Goal: Find specific page/section: Find specific page/section

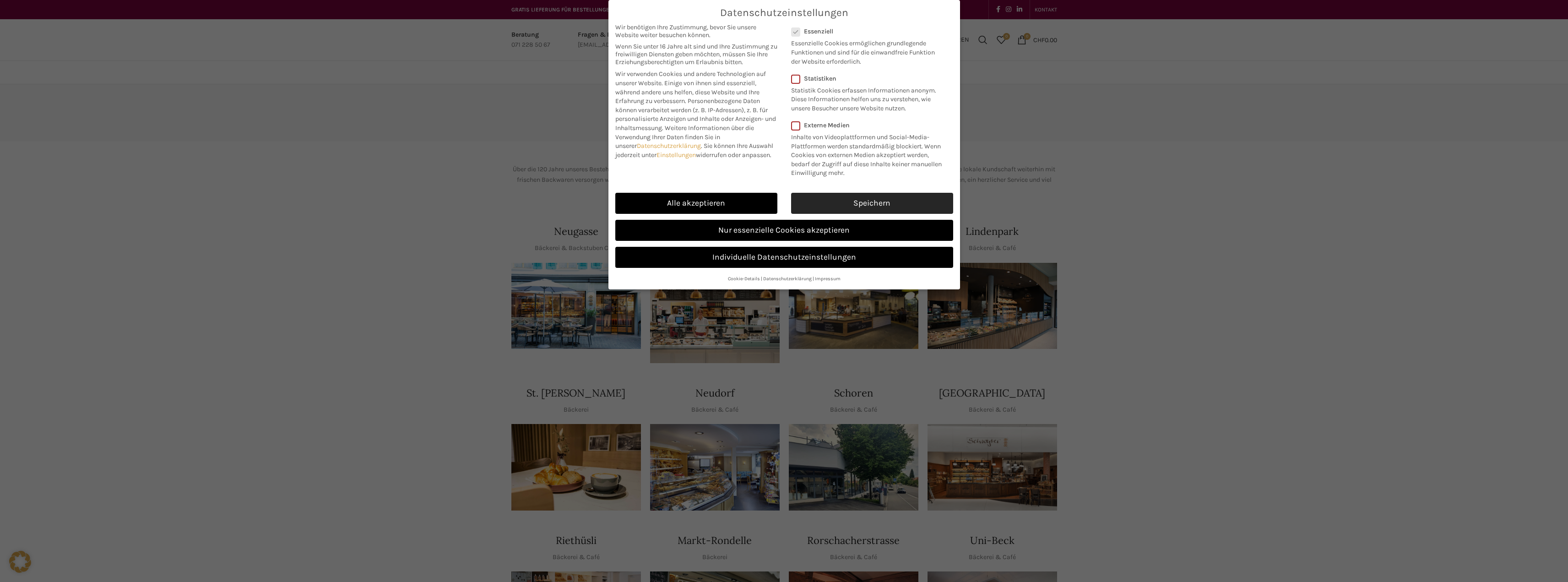
click at [874, 207] on link "Speichern" at bounding box center [872, 203] width 162 height 21
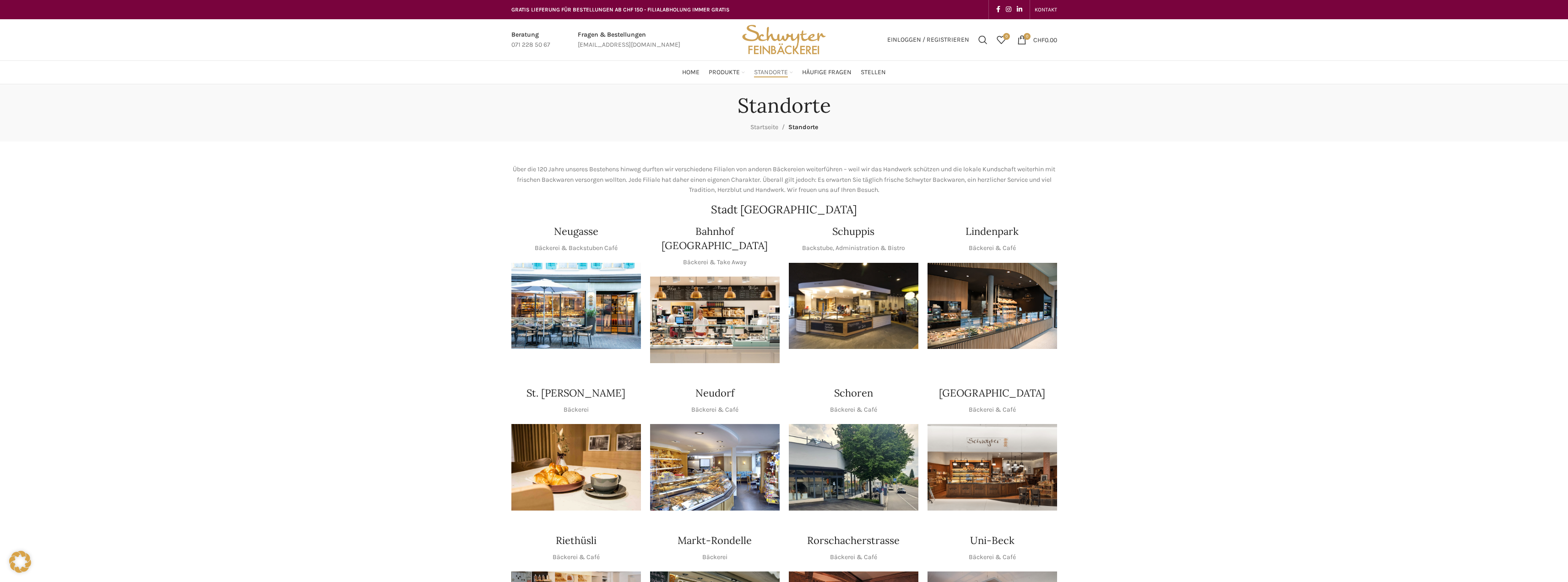
click at [868, 290] on div "Datenschutzeinstellungen Wir benötigen Ihre Zustimmung, bevor Sie unsere Websit…" at bounding box center [784, 291] width 1568 height 582
click at [867, 308] on img "1 / 1" at bounding box center [853, 305] width 129 height 86
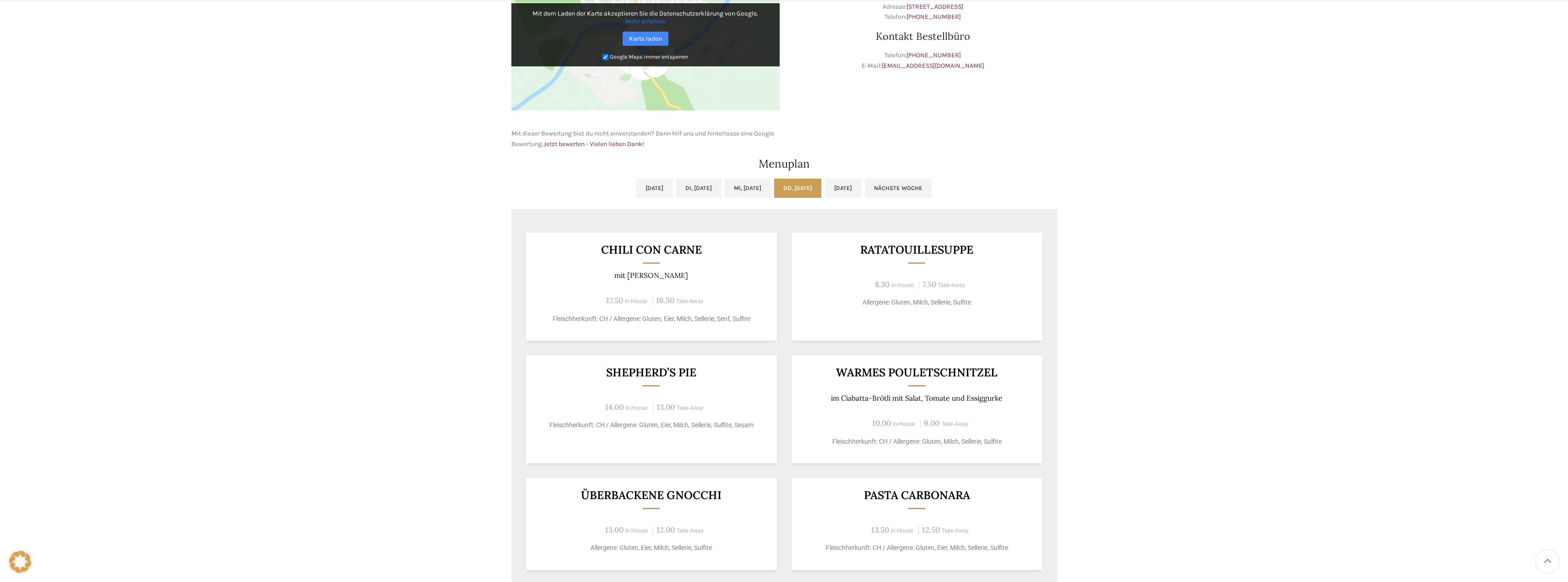
scroll to position [366, 0]
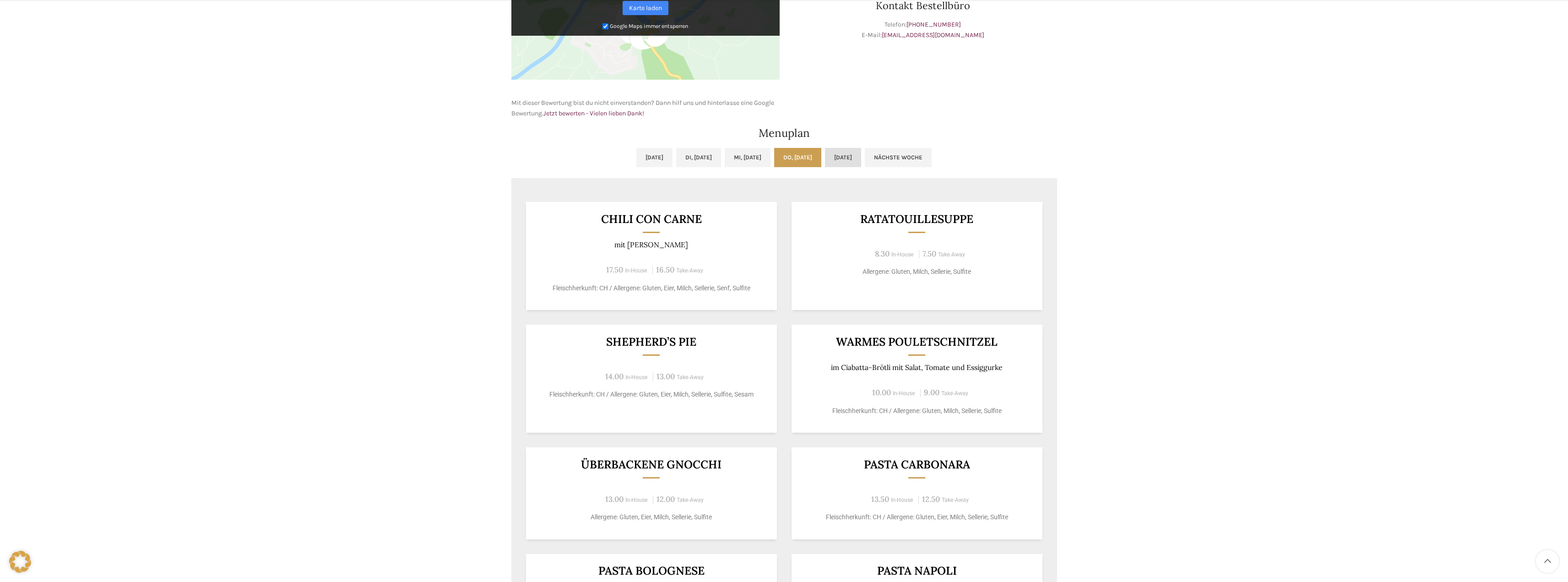
click at [861, 160] on link "[DATE]" at bounding box center [843, 157] width 36 height 19
click at [806, 155] on link "Do, [DATE]" at bounding box center [798, 157] width 47 height 19
click at [752, 156] on link "Mi, [DATE]" at bounding box center [747, 157] width 46 height 19
click at [927, 161] on link "Nächste Woche" at bounding box center [898, 157] width 67 height 19
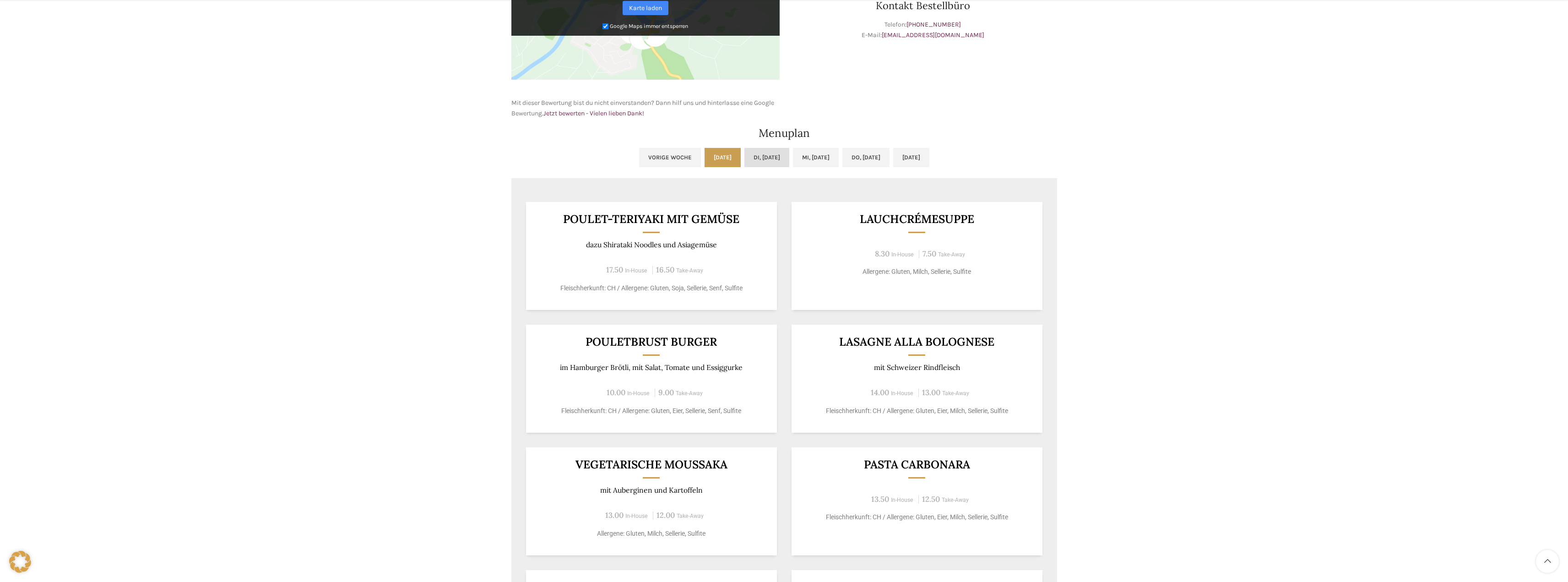
click at [752, 157] on link "Di, [DATE]" at bounding box center [766, 157] width 45 height 19
click at [793, 155] on link "Mi, [DATE]" at bounding box center [816, 157] width 46 height 19
click at [864, 156] on link "Do, [DATE]" at bounding box center [865, 157] width 47 height 19
click at [929, 159] on link "[DATE]" at bounding box center [911, 157] width 36 height 19
click at [649, 156] on link "Vorige Woche" at bounding box center [669, 157] width 62 height 19
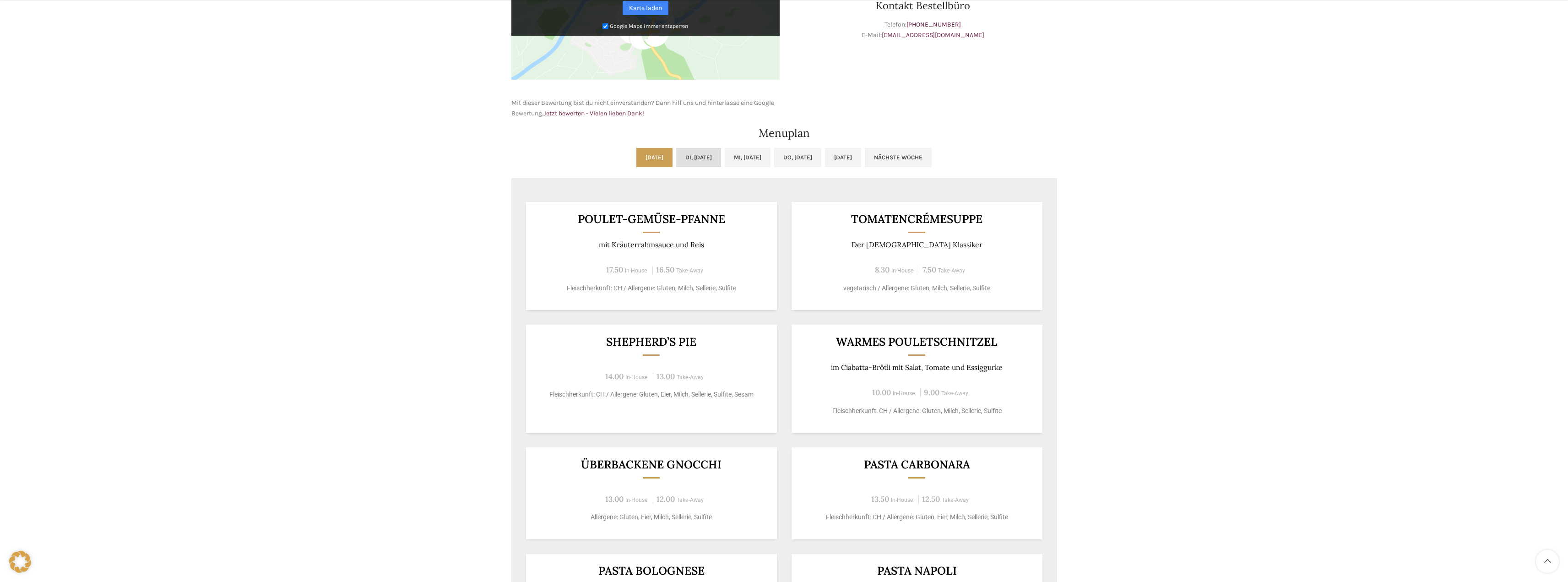
click at [678, 156] on link "Di, [DATE]" at bounding box center [699, 157] width 45 height 19
click at [920, 157] on link "Nächste Woche" at bounding box center [898, 157] width 67 height 19
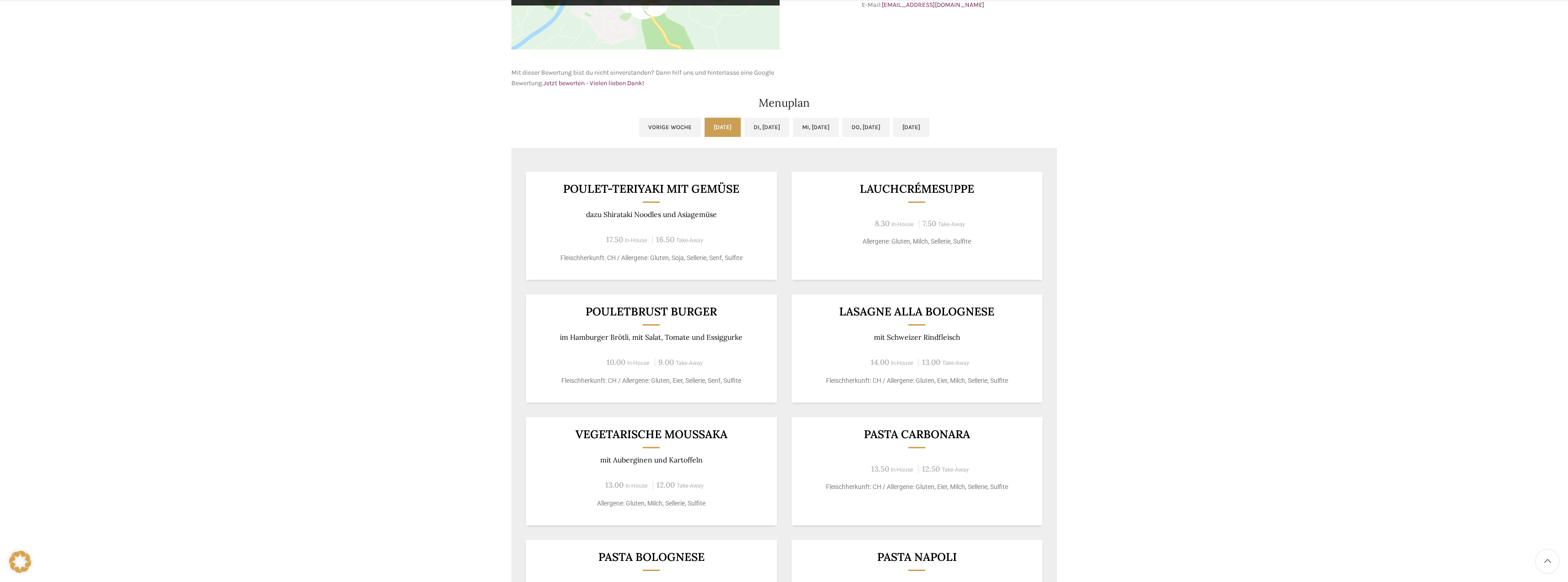
scroll to position [412, 0]
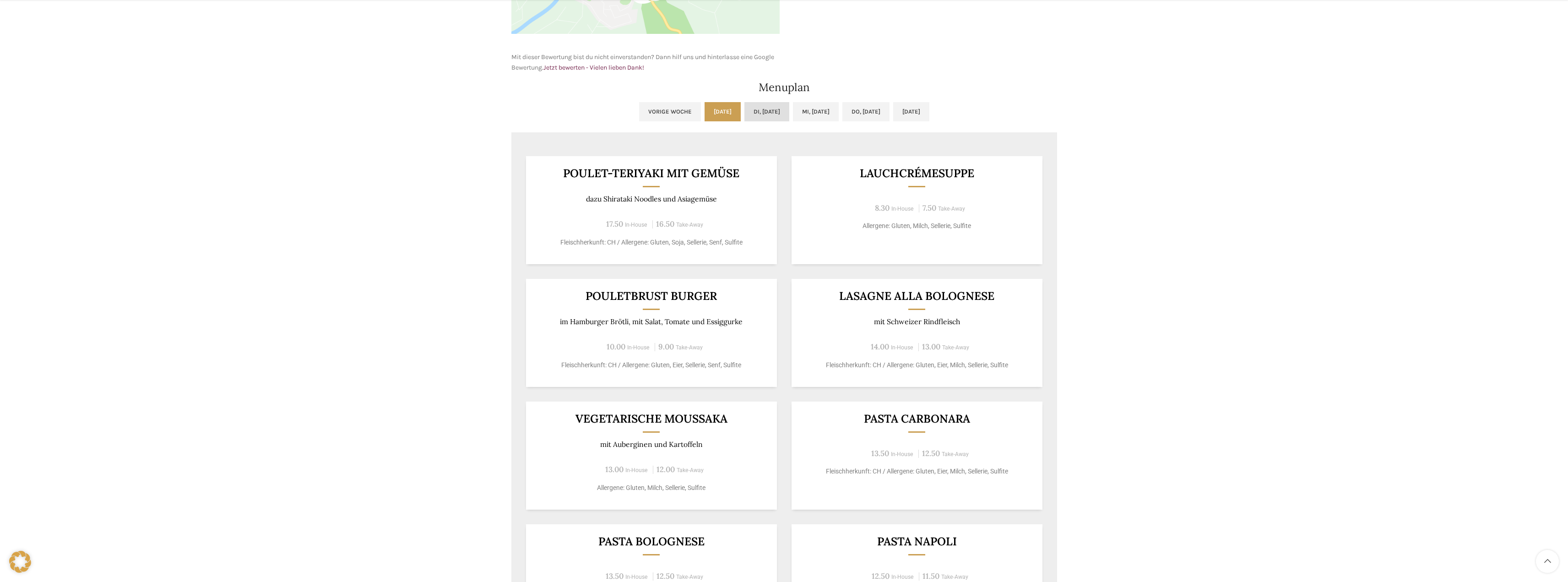
click at [751, 112] on link "Di, [DATE]" at bounding box center [766, 111] width 45 height 19
click at [822, 112] on link "Mi, [DATE]" at bounding box center [816, 111] width 46 height 19
click at [859, 109] on link "Do, [DATE]" at bounding box center [865, 111] width 47 height 19
click at [929, 112] on link "[DATE]" at bounding box center [911, 111] width 36 height 19
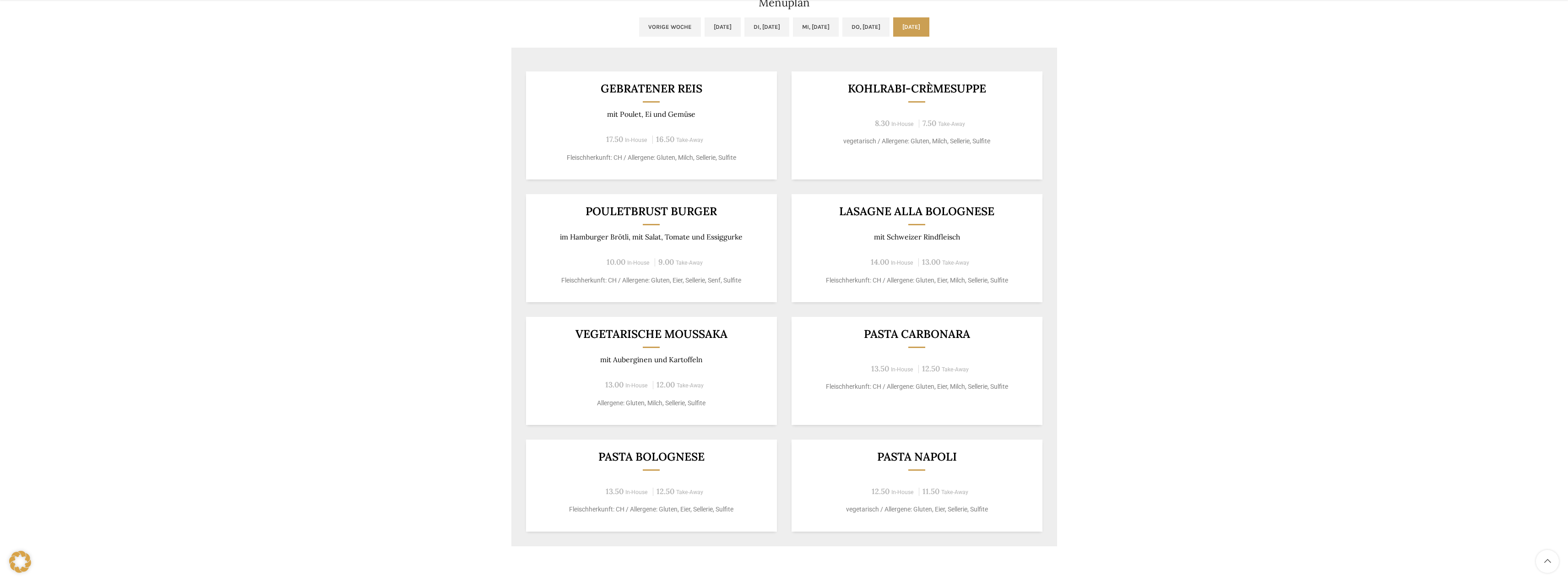
scroll to position [504, 0]
